Goal: Information Seeking & Learning: Learn about a topic

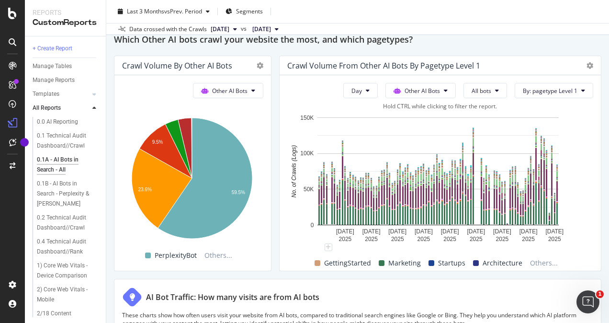
scroll to position [1444, 0]
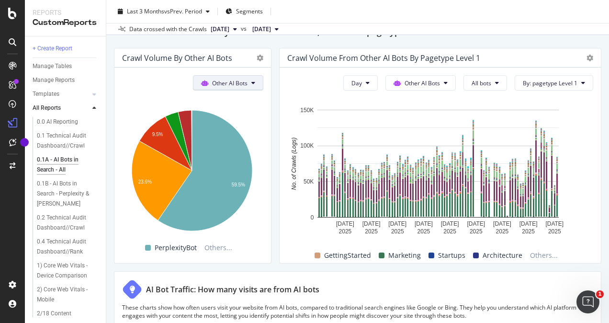
click at [251, 82] on icon at bounding box center [253, 83] width 4 height 6
click at [495, 82] on icon at bounding box center [497, 83] width 4 height 6
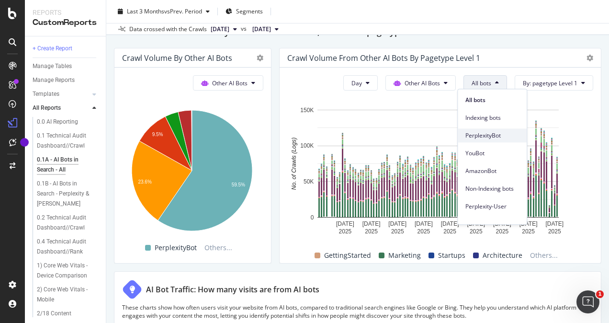
click at [488, 136] on span "PerplexityBot" at bounding box center [492, 135] width 54 height 9
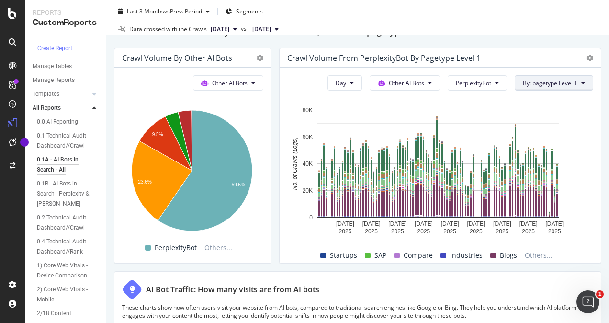
click at [553, 84] on span "By: pagetype Level 1" at bounding box center [550, 83] width 55 height 8
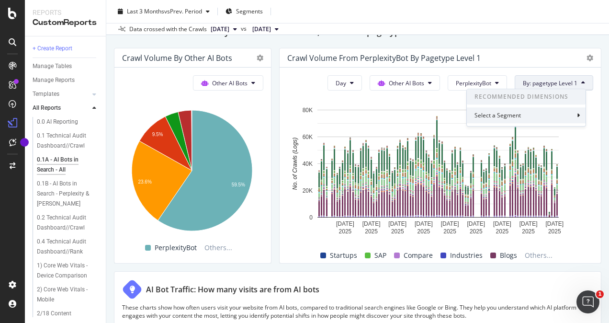
click at [581, 116] on div "Select a Segment" at bounding box center [526, 115] width 119 height 16
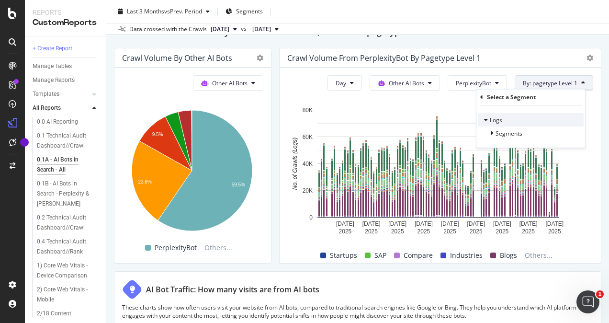
click at [486, 117] on icon at bounding box center [486, 120] width 4 height 6
click at [486, 117] on icon at bounding box center [485, 120] width 3 height 6
click at [493, 132] on div at bounding box center [493, 133] width 6 height 10
